Goal: Task Accomplishment & Management: Use online tool/utility

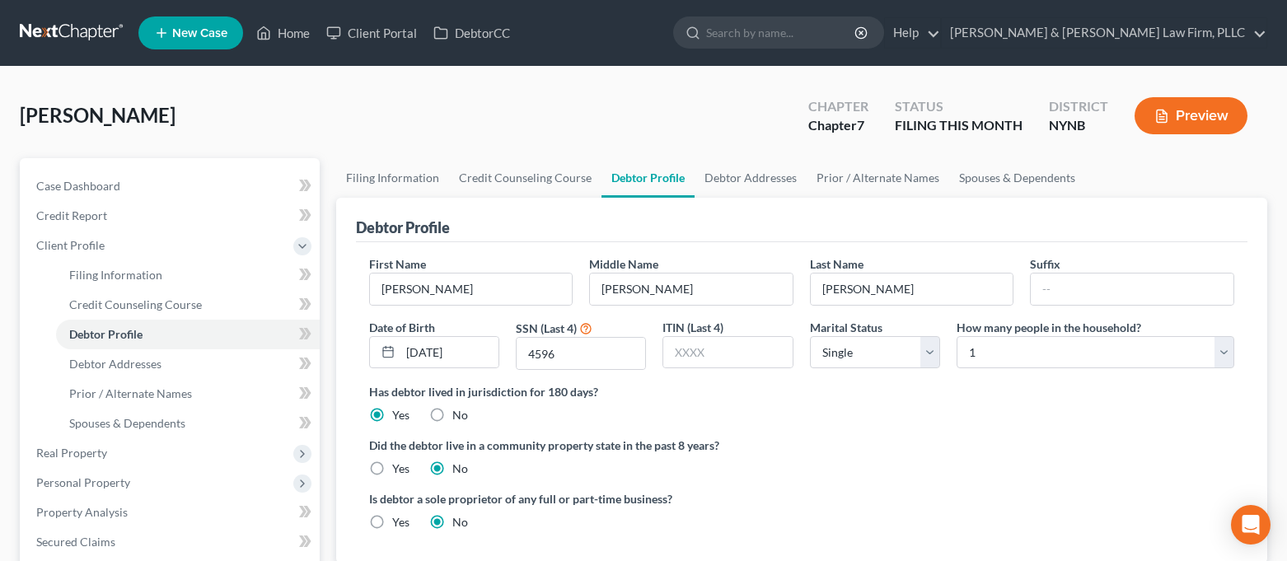
select select "0"
click at [299, 26] on link "Home" at bounding box center [283, 33] width 70 height 30
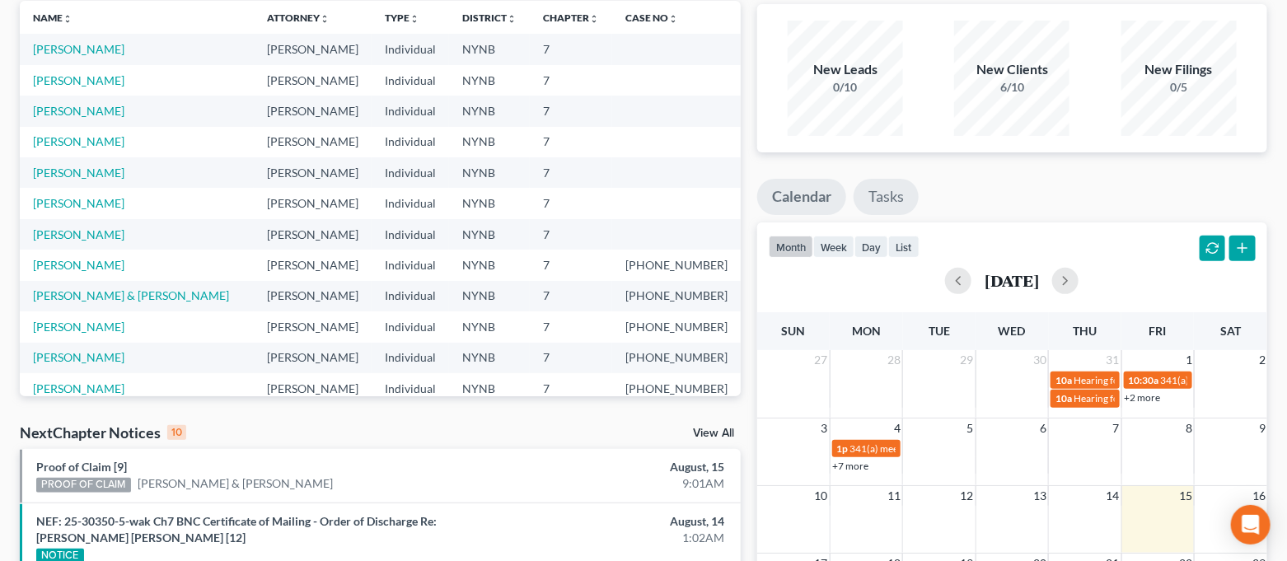
scroll to position [329, 0]
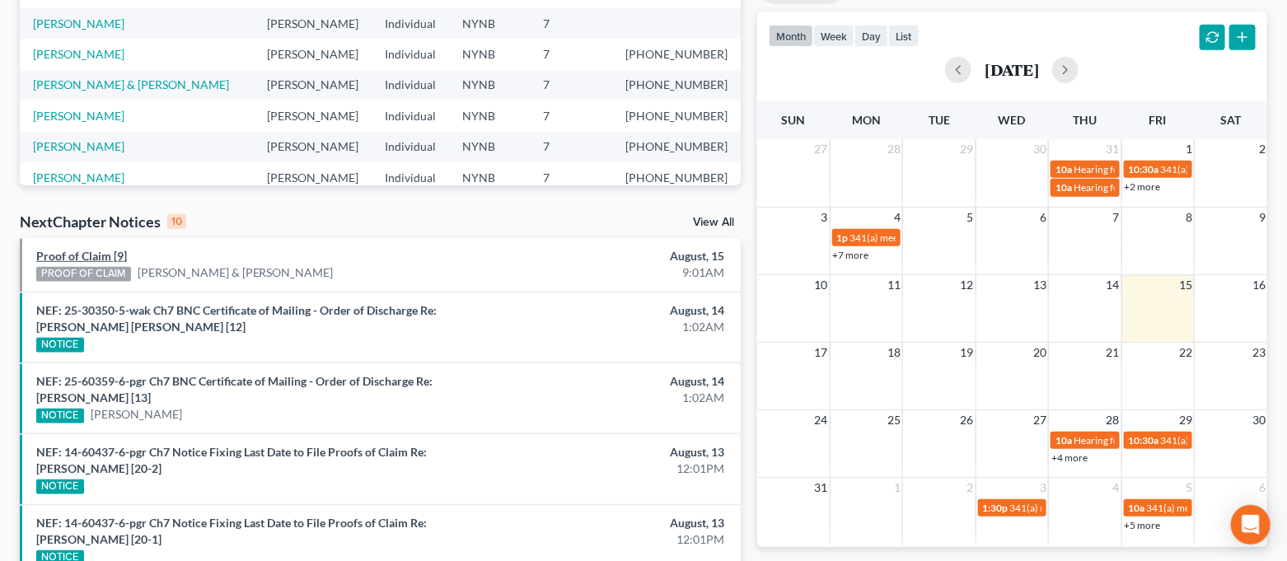
click at [98, 258] on link "Proof of Claim [9]" at bounding box center [81, 256] width 91 height 14
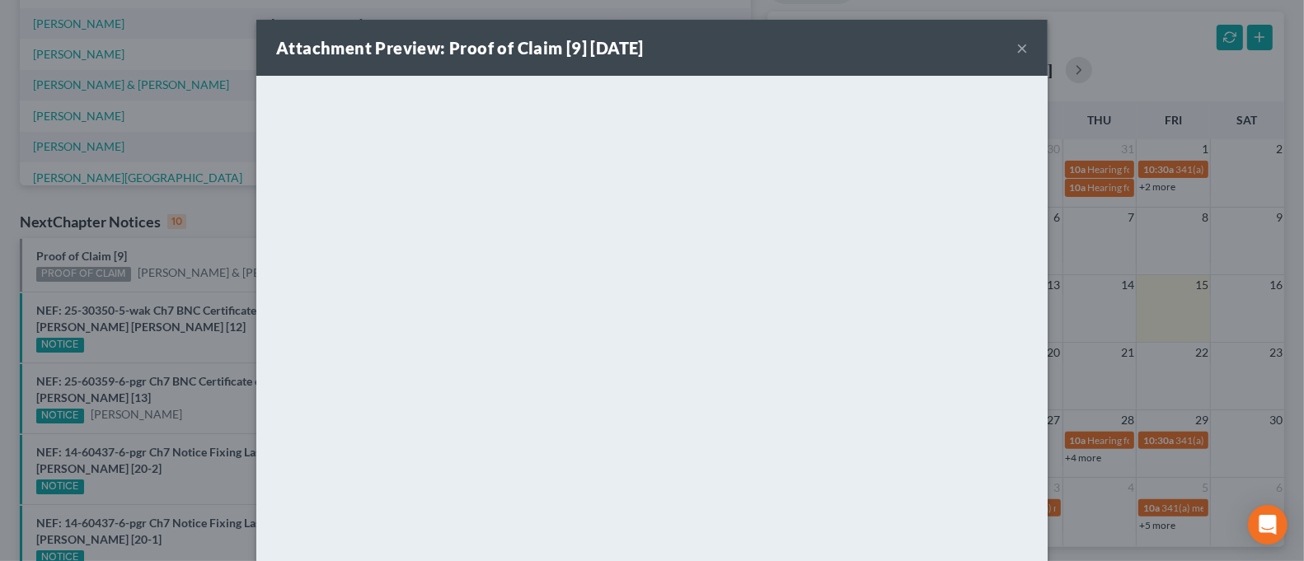
click at [1016, 49] on button "×" at bounding box center [1022, 48] width 12 height 20
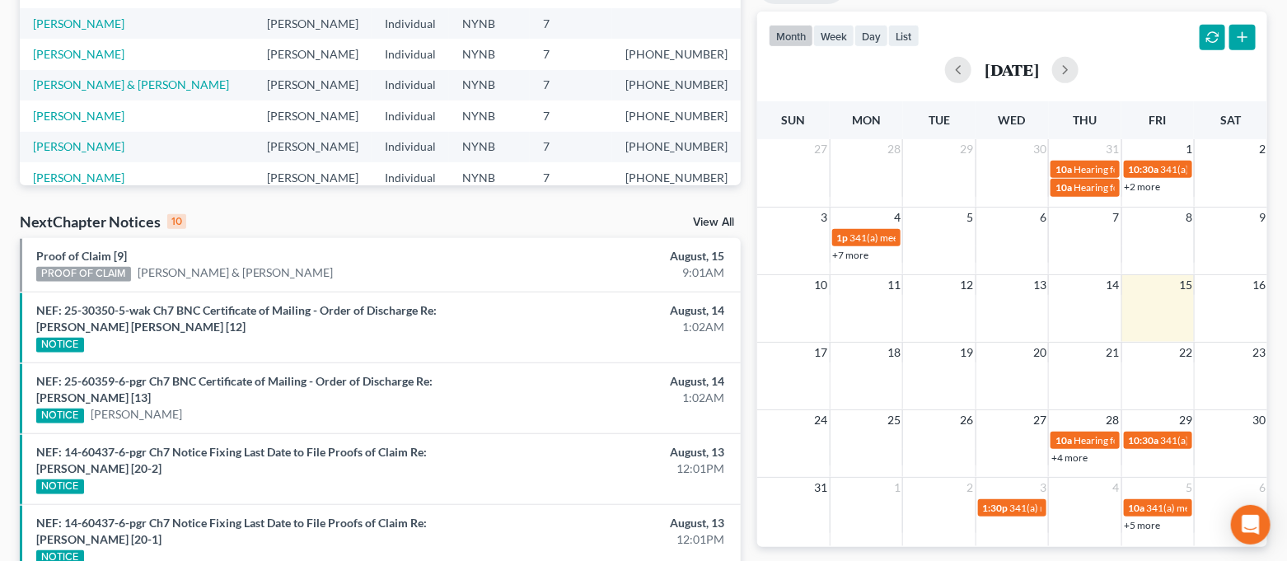
scroll to position [0, 0]
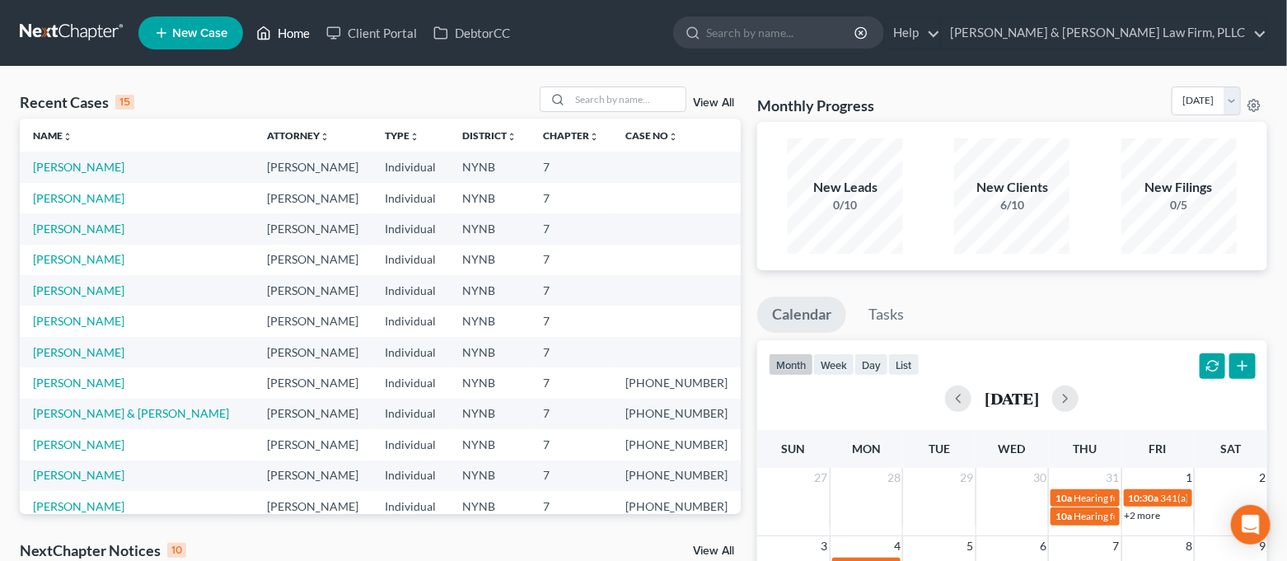
click at [284, 40] on link "Home" at bounding box center [283, 33] width 70 height 30
click at [80, 166] on link "[PERSON_NAME]" at bounding box center [78, 167] width 91 height 14
select select "4"
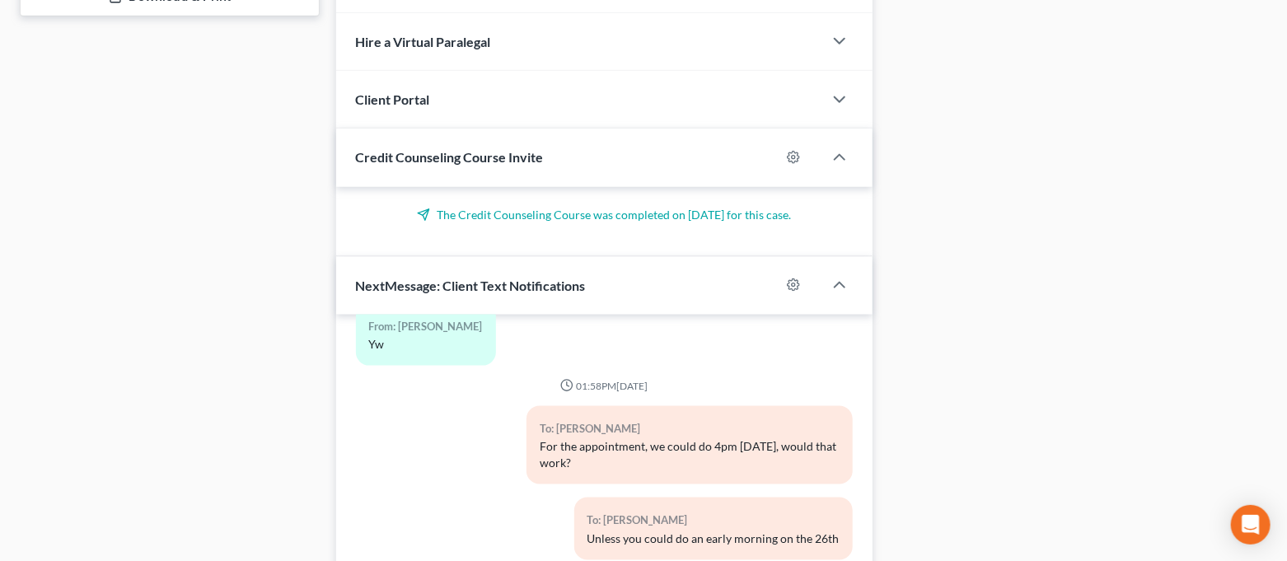
scroll to position [968, 0]
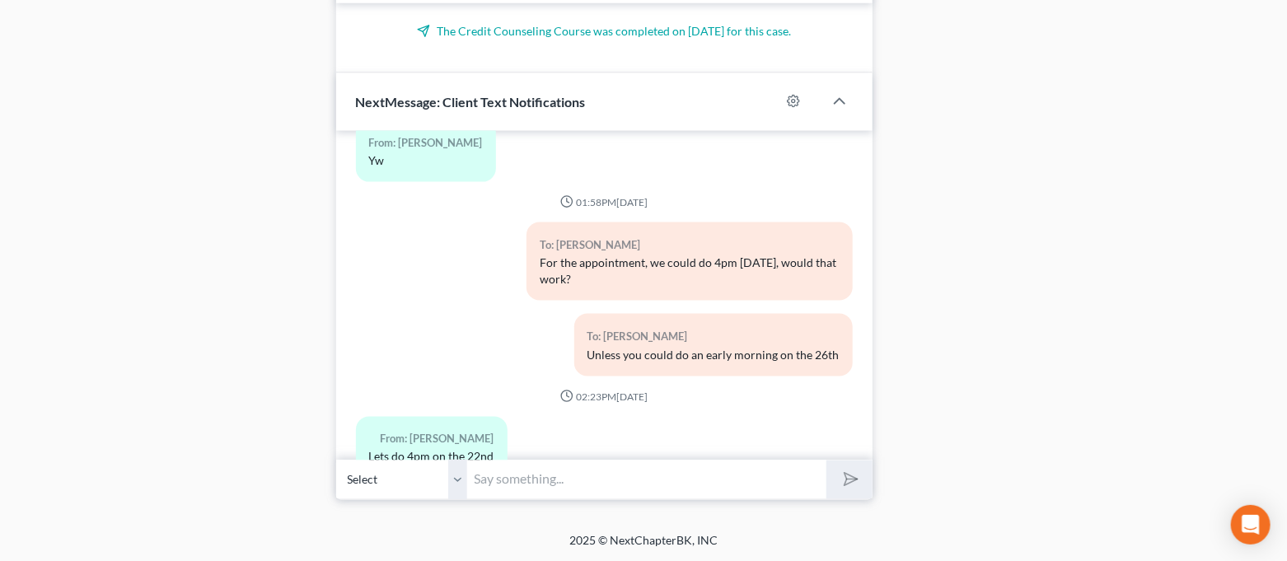
click at [696, 482] on input "text" at bounding box center [647, 480] width 359 height 40
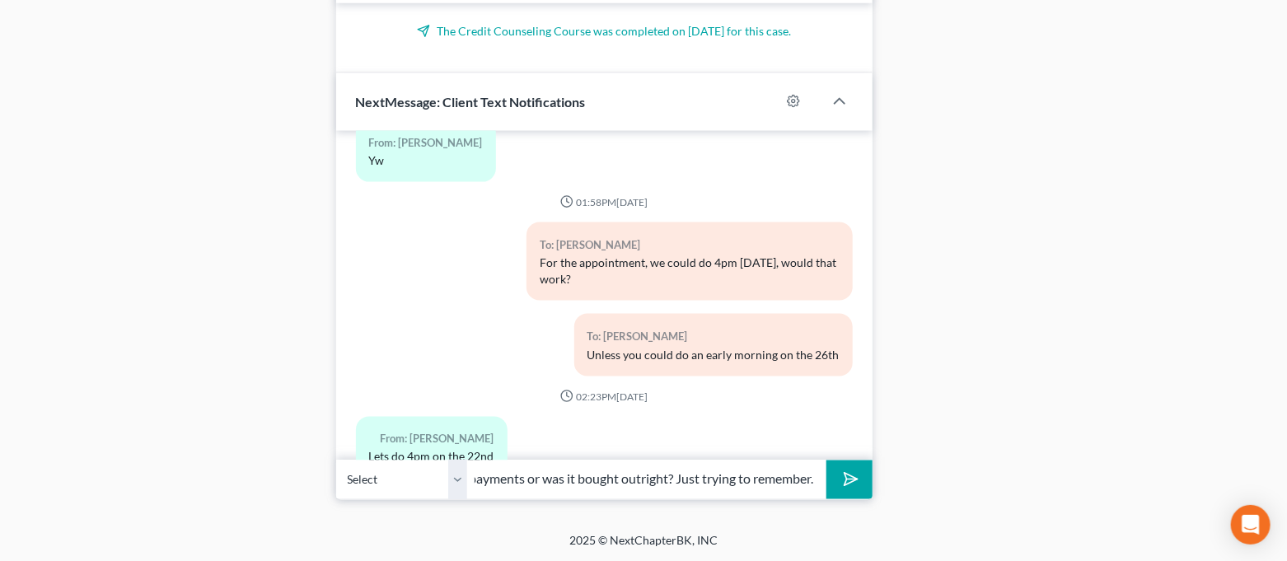
scroll to position [0, 445]
type input "Good morning. Regarding the 2022 ATV, it there a lien on that and you make paym…"
click at [827, 461] on button "submit" at bounding box center [849, 480] width 45 height 39
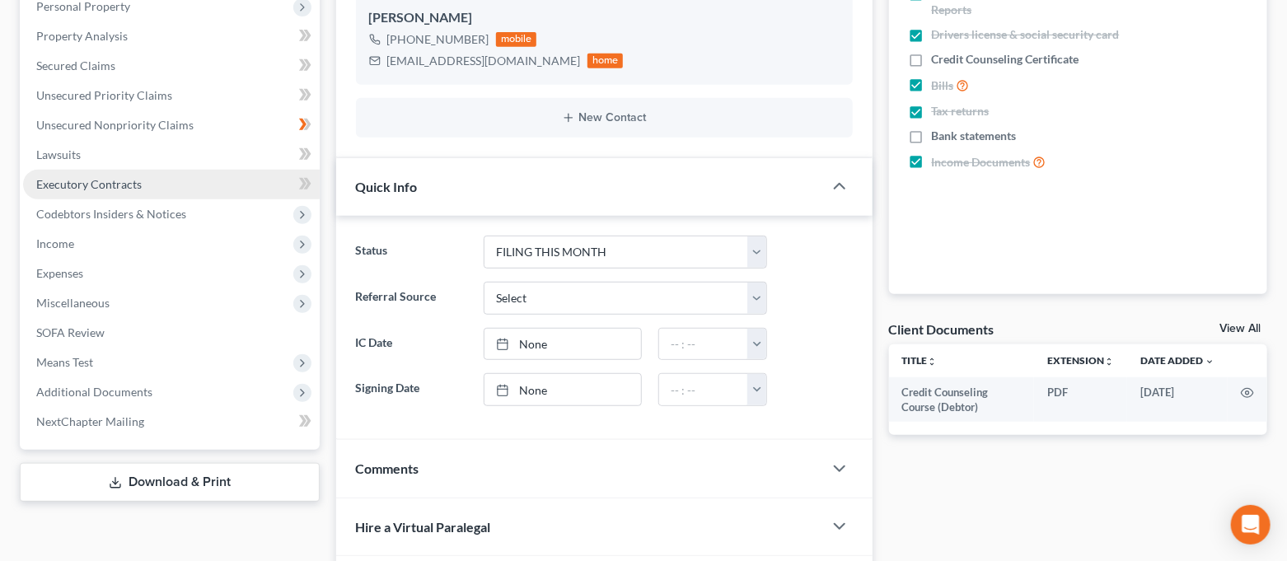
scroll to position [0, 0]
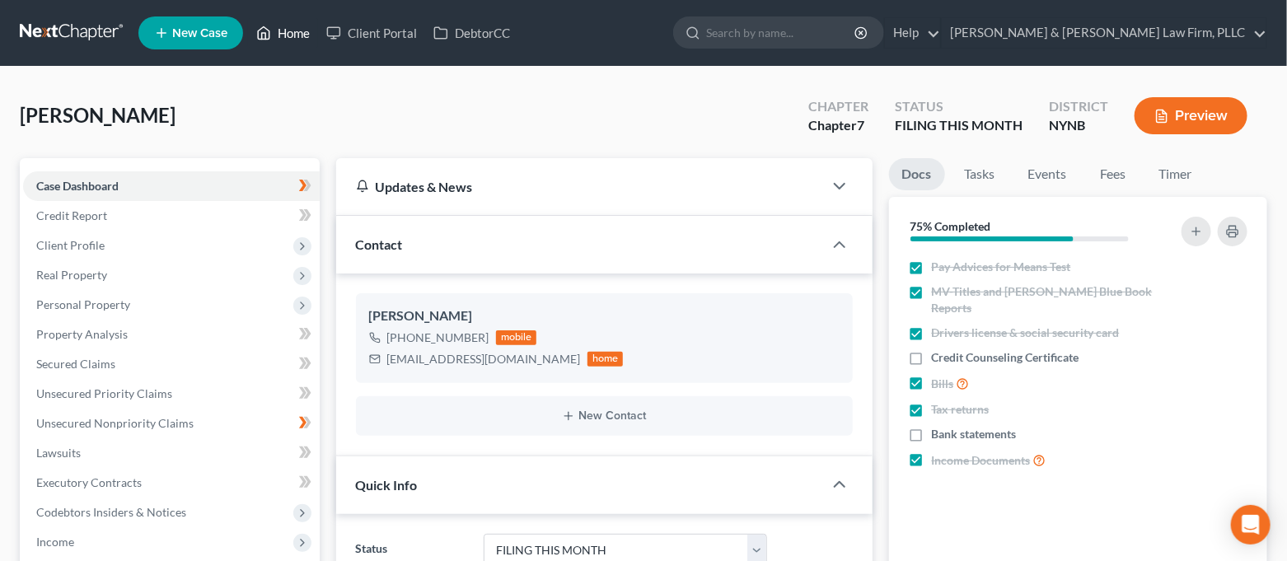
click at [269, 40] on icon at bounding box center [263, 33] width 15 height 20
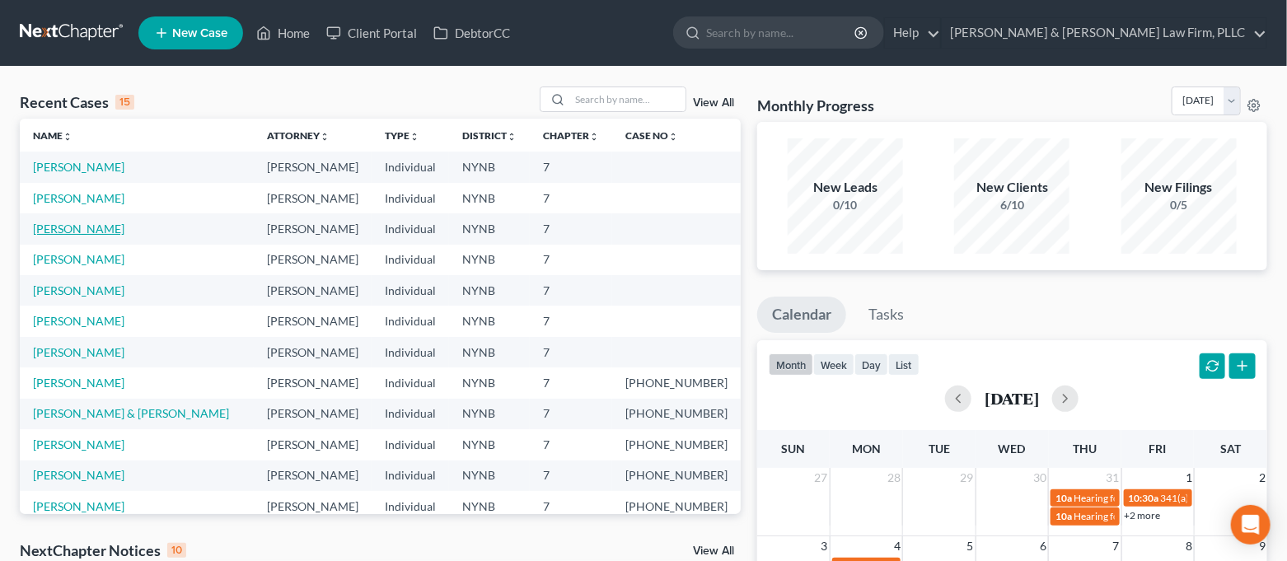
click at [79, 229] on link "[PERSON_NAME]" at bounding box center [78, 229] width 91 height 14
select select "4"
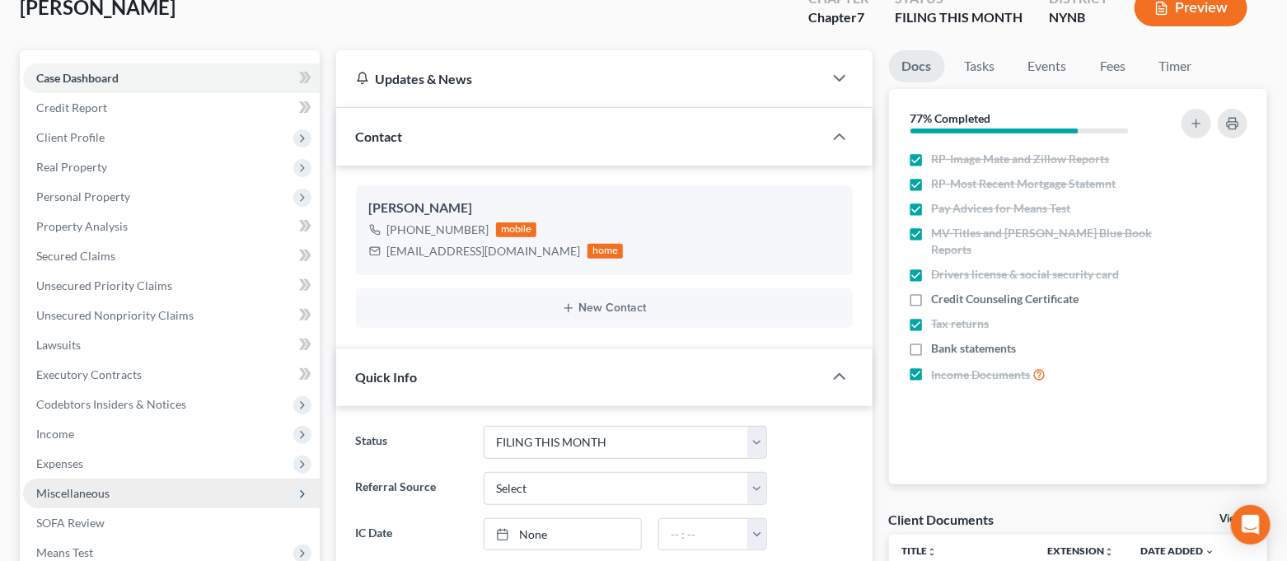
scroll to position [219, 0]
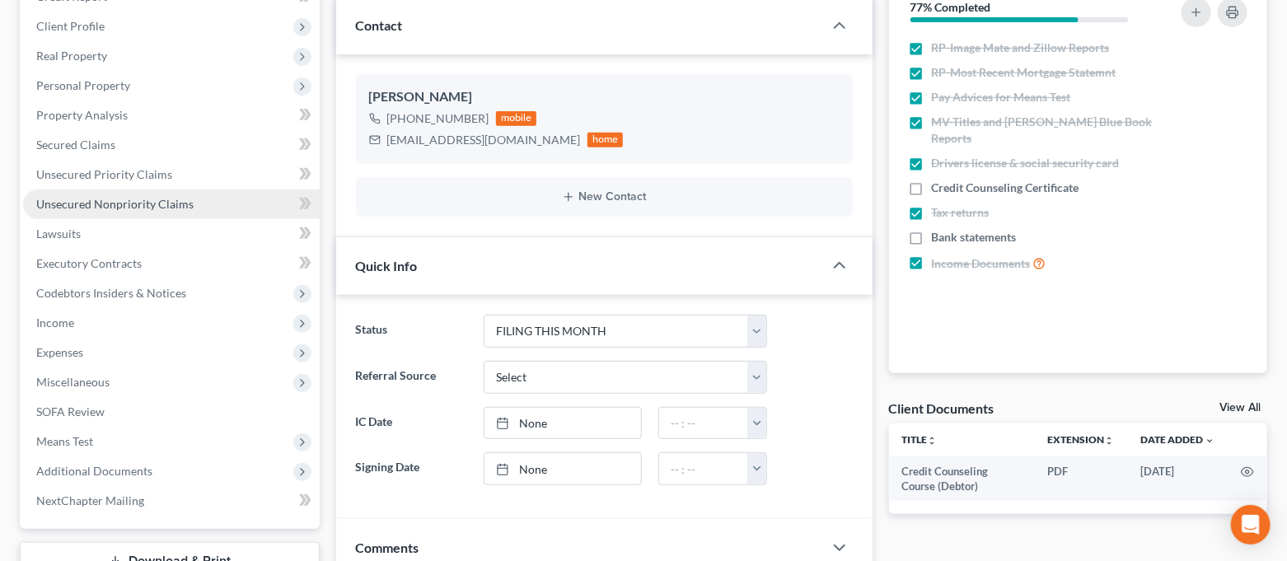
click at [152, 207] on span "Unsecured Nonpriority Claims" at bounding box center [114, 204] width 157 height 14
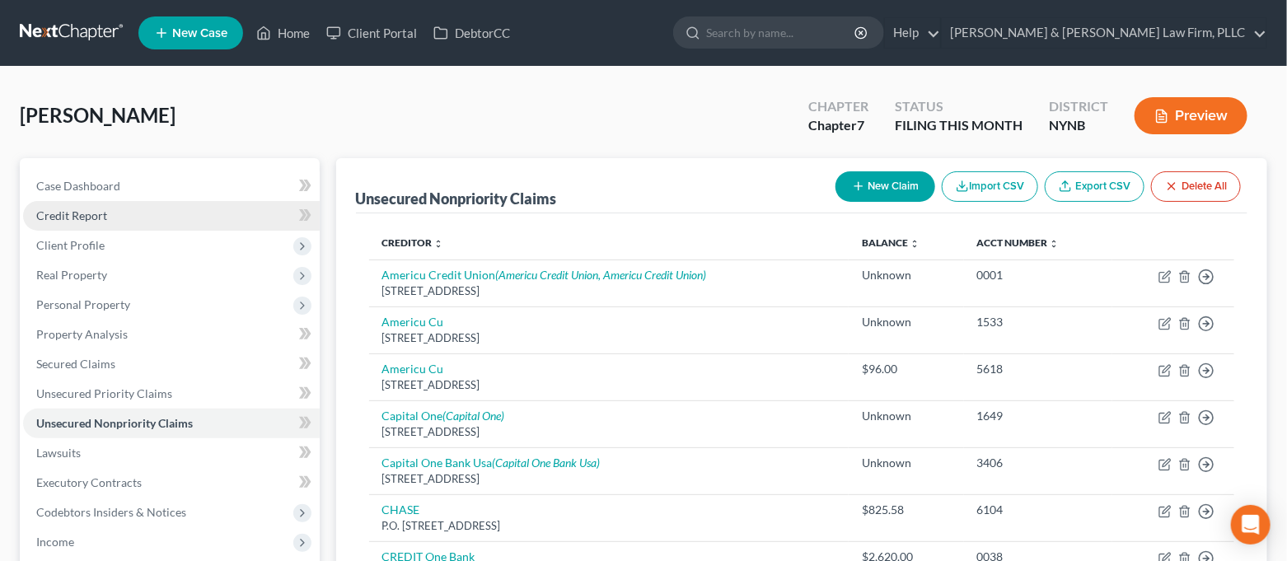
click at [143, 227] on link "Credit Report" at bounding box center [171, 216] width 297 height 30
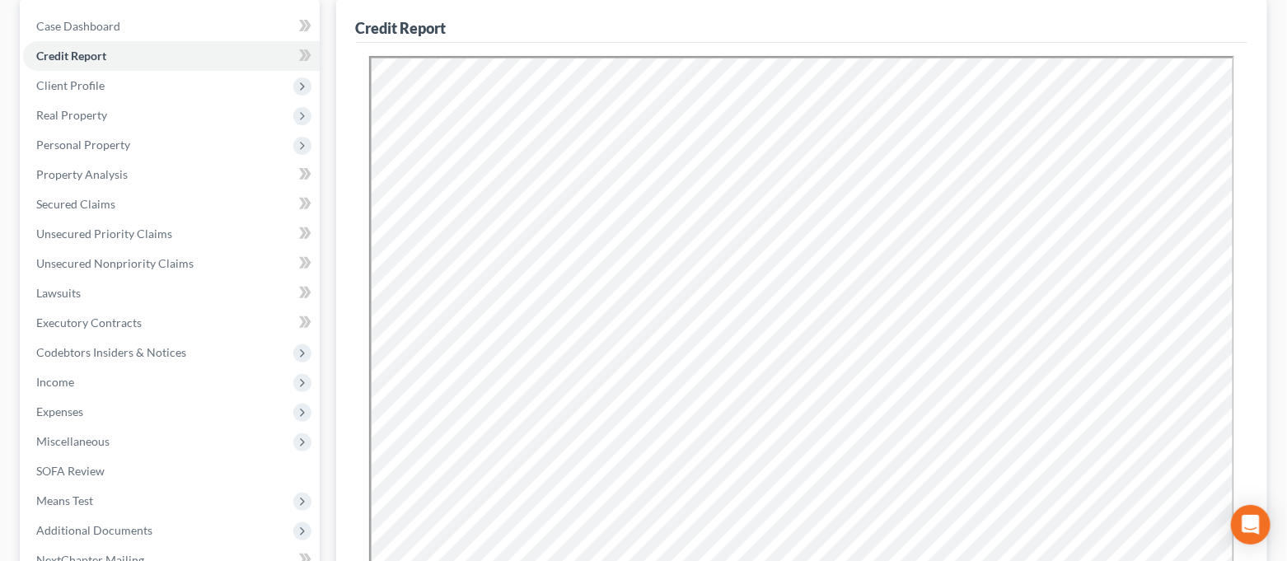
scroll to position [110, 0]
